Goal: Navigation & Orientation: Find specific page/section

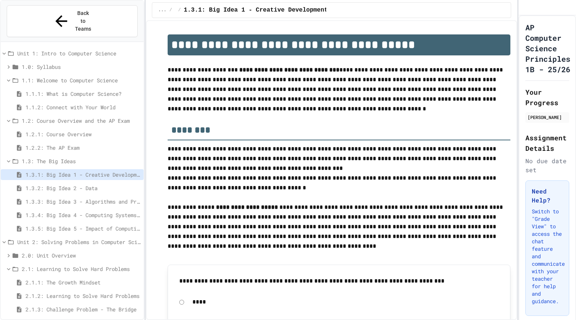
click at [36, 211] on span "1.3.4: Big Idea 4 - Computing Systems and Networks" at bounding box center [82, 215] width 115 height 8
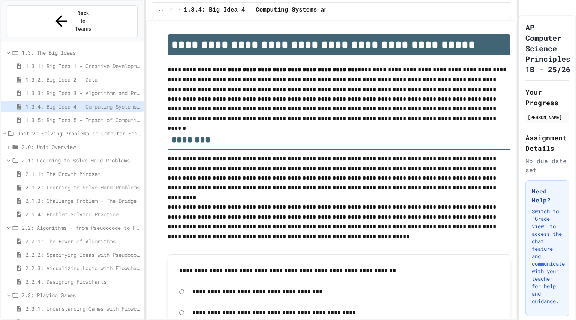
scroll to position [110, 0]
click at [56, 317] on span "2.3.2: Problem Solving Reflection" at bounding box center [82, 321] width 115 height 8
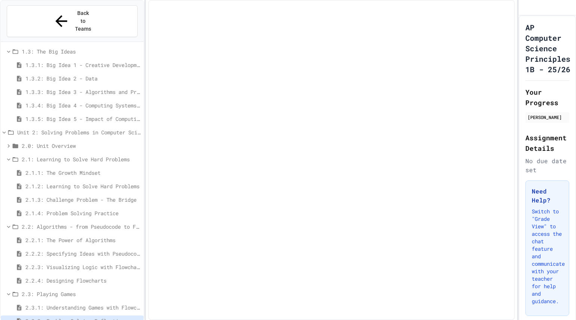
scroll to position [104, 0]
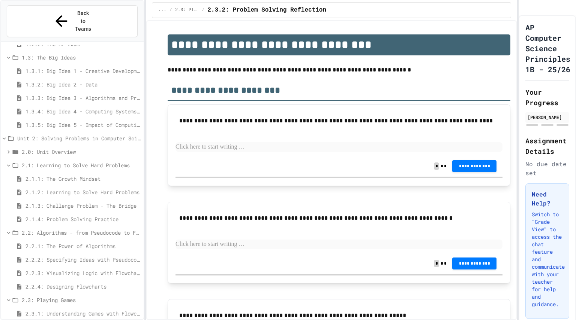
click at [56, 310] on span "2.3.1: Understanding Games with Flowcharts" at bounding box center [82, 314] width 115 height 8
